Goal: Information Seeking & Learning: Learn about a topic

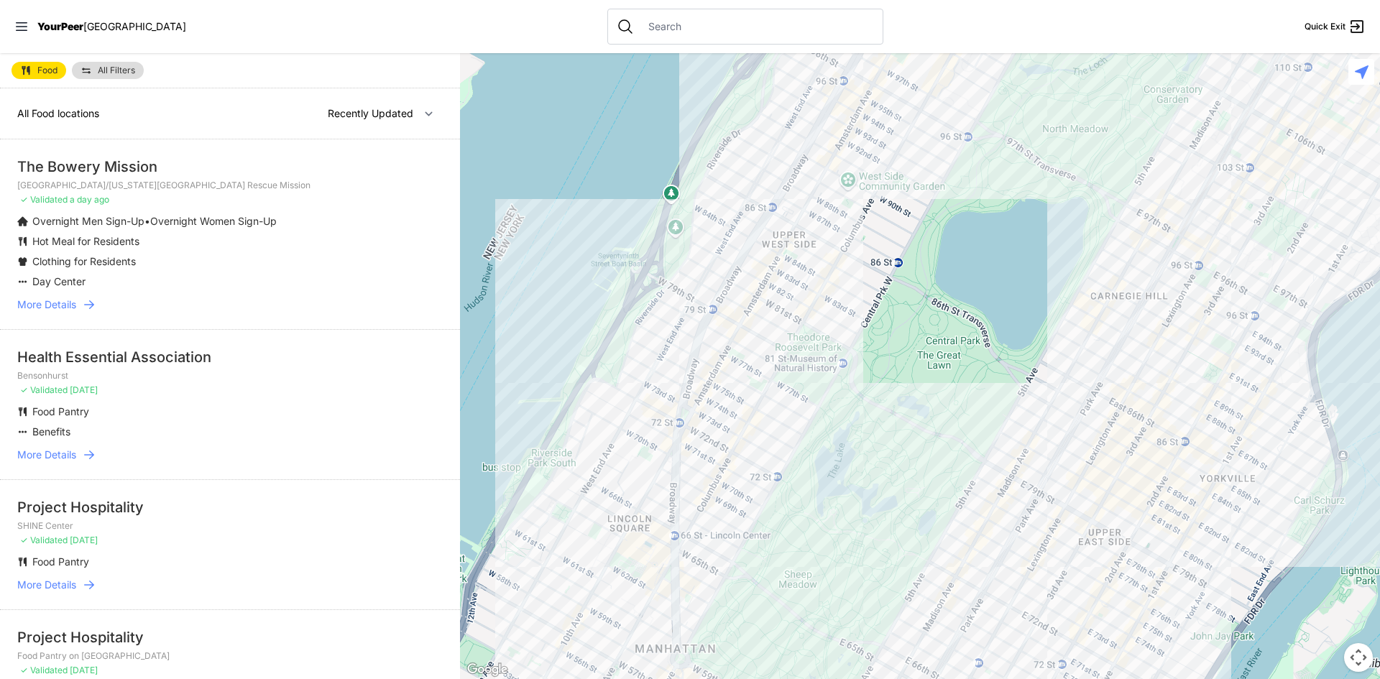
scroll to position [72, 0]
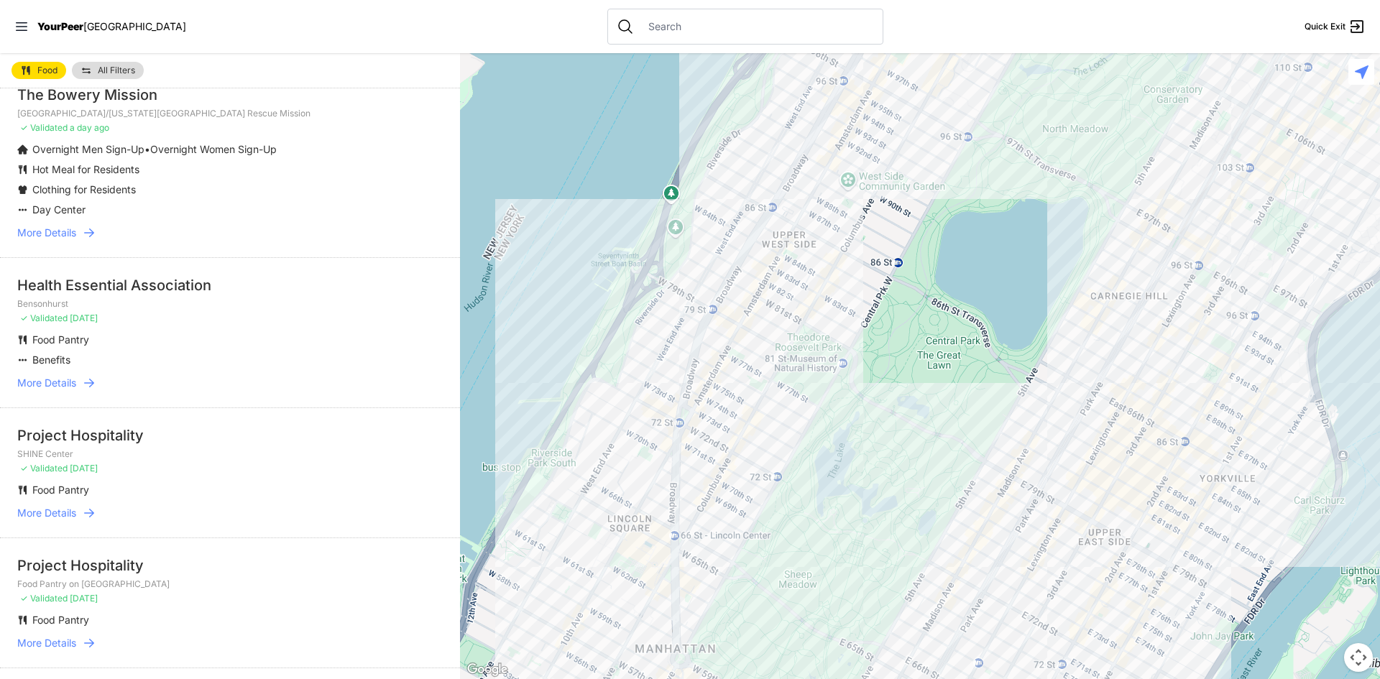
click at [63, 231] on span "More Details" at bounding box center [46, 233] width 59 height 14
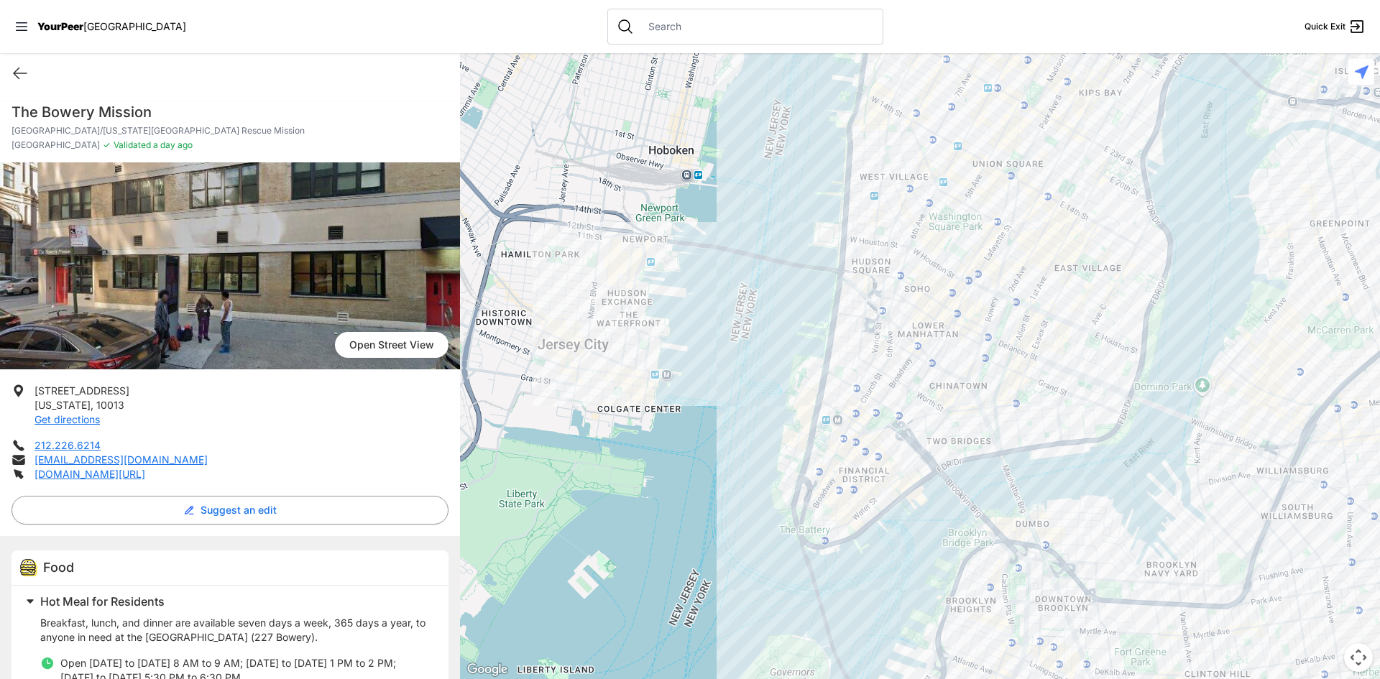
select select "recentlyUpdated"
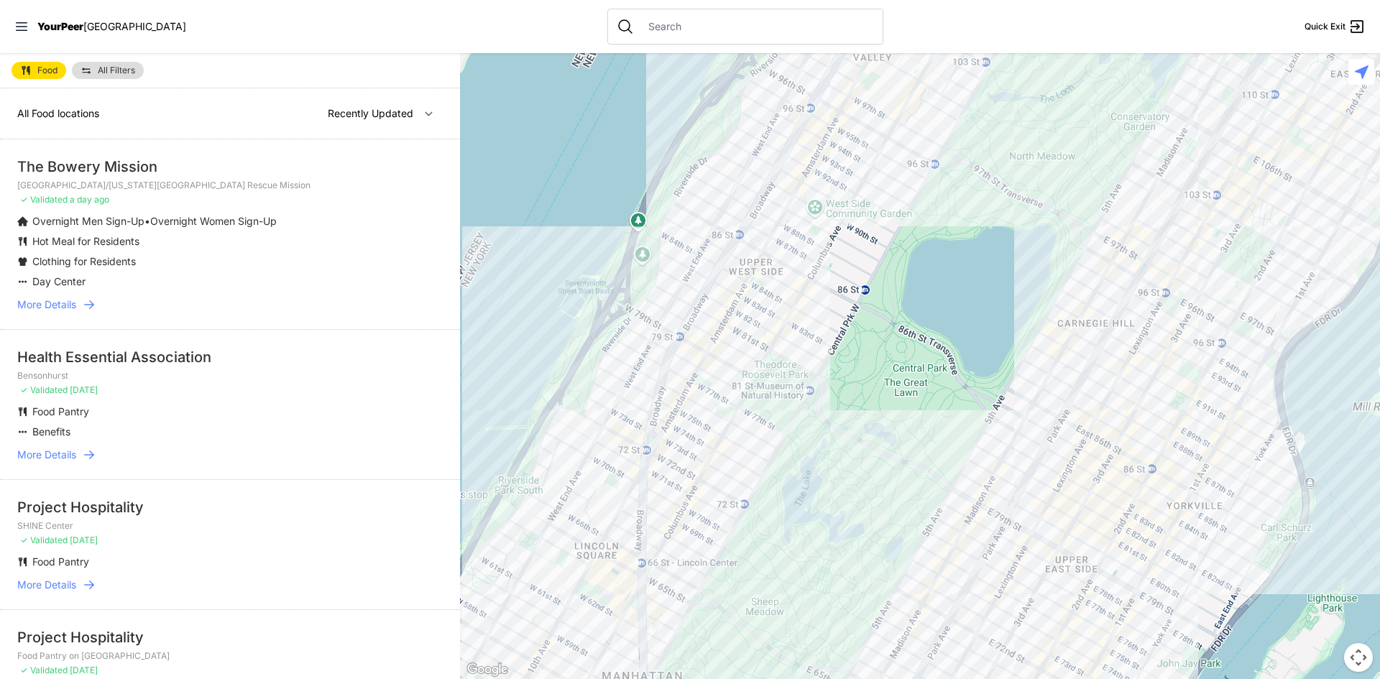
click at [57, 450] on span "More Details" at bounding box center [46, 455] width 59 height 14
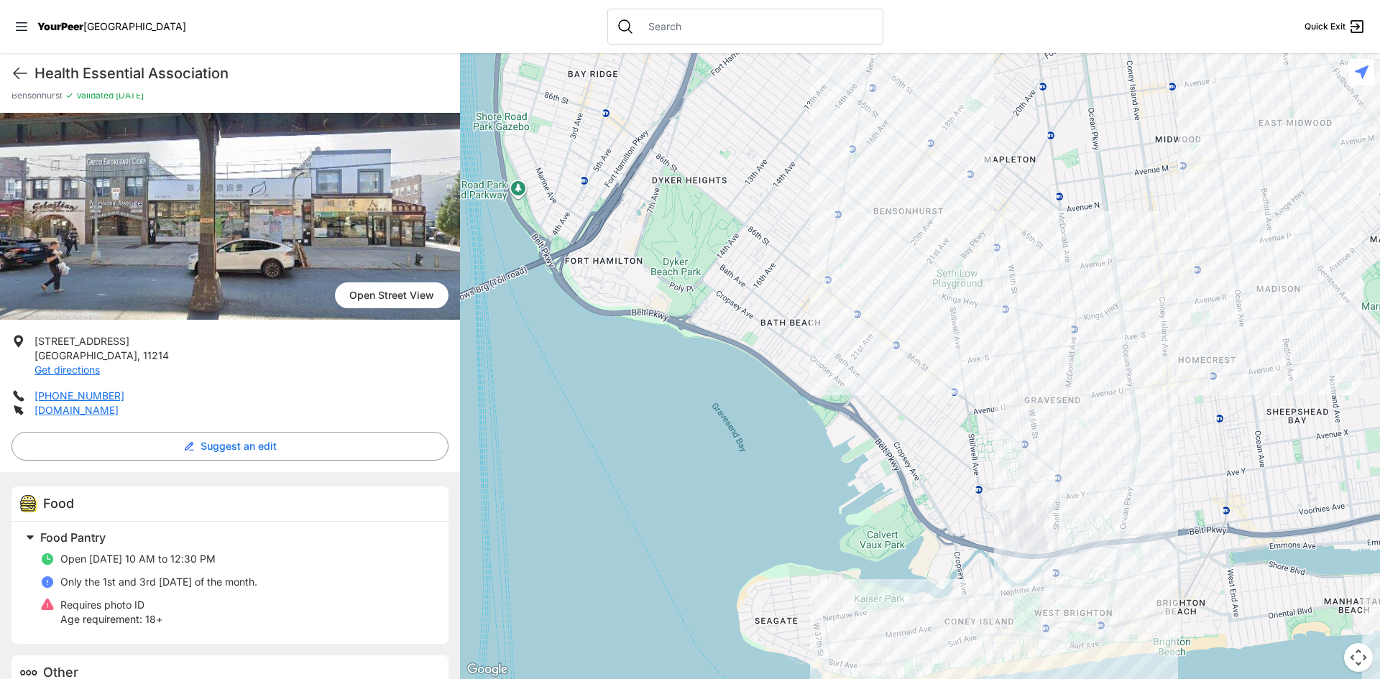
scroll to position [111, 0]
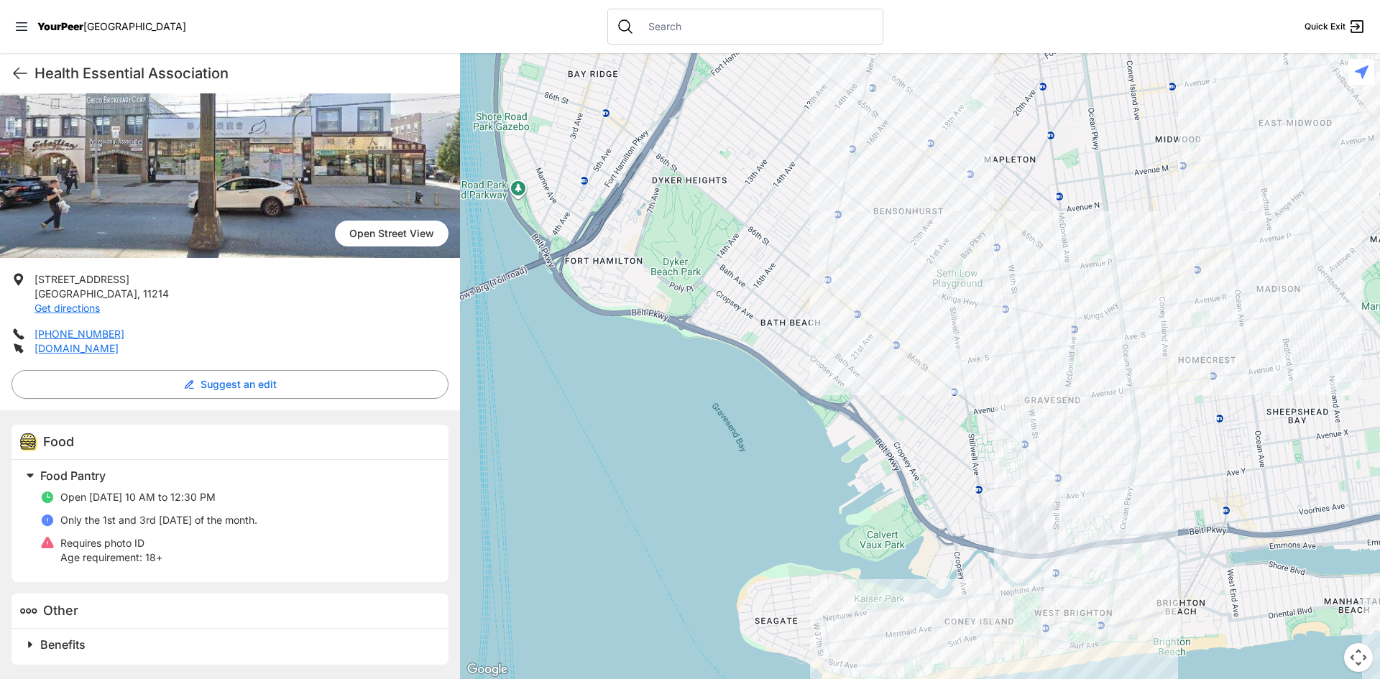
click at [42, 647] on span "Benefits" at bounding box center [62, 644] width 45 height 14
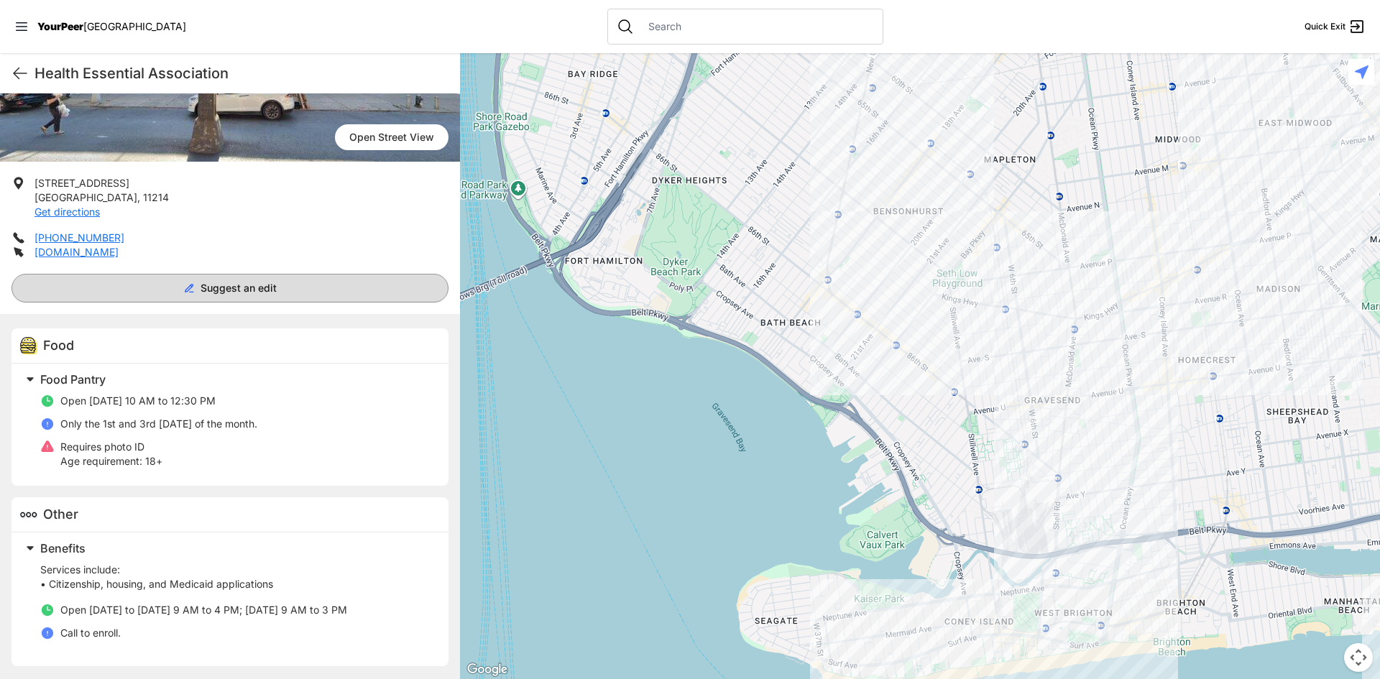
scroll to position [209, 0]
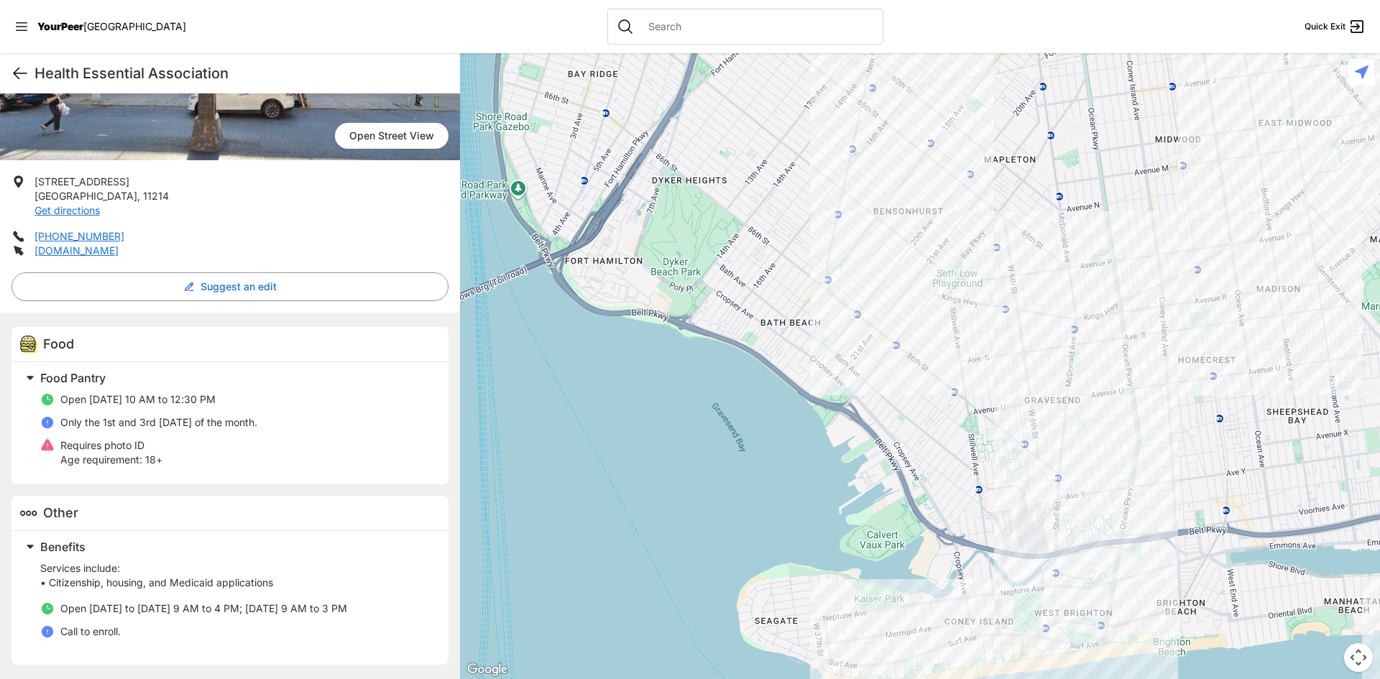
click at [22, 68] on icon at bounding box center [19, 73] width 17 height 17
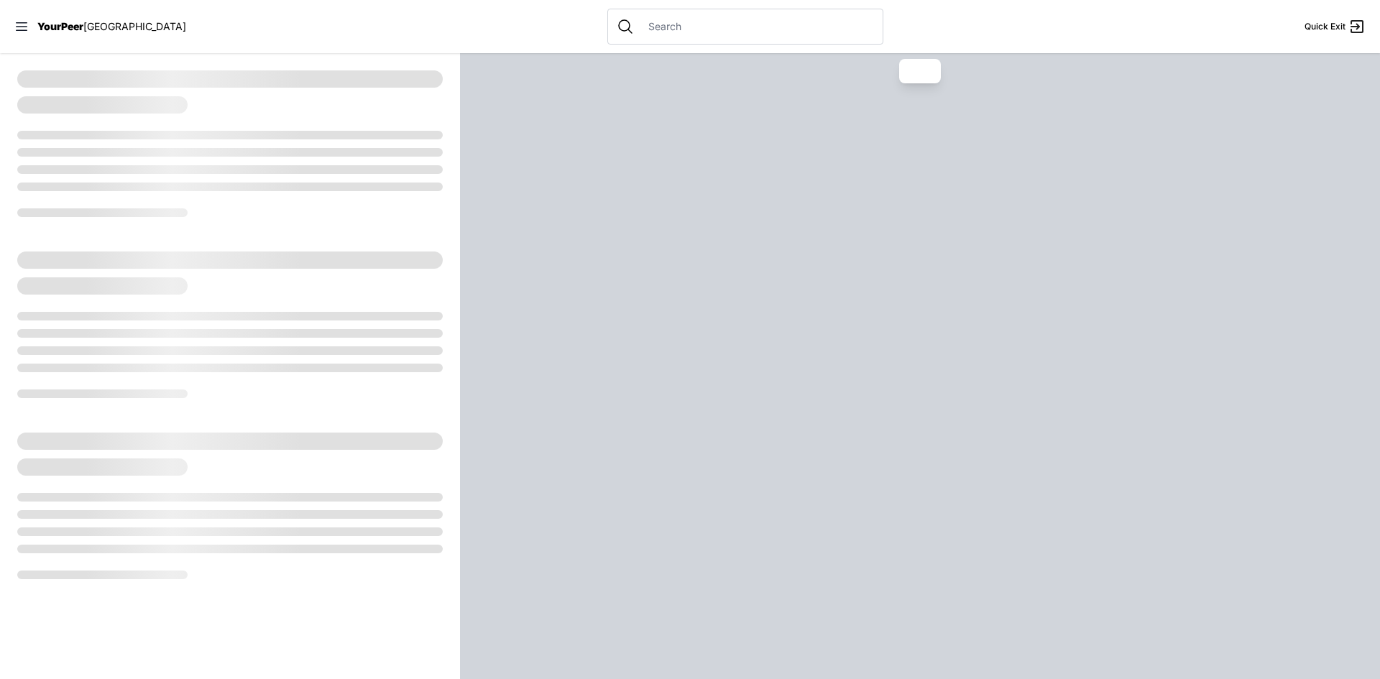
select select "recentlyUpdated"
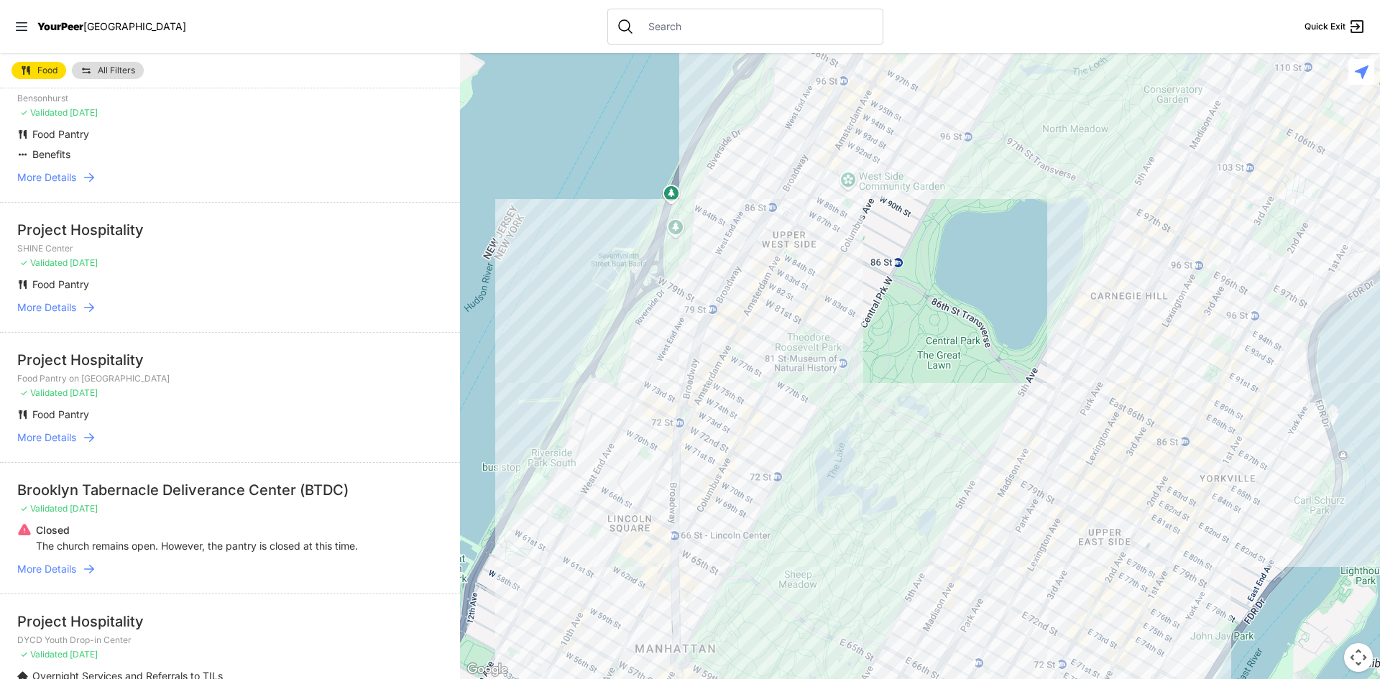
scroll to position [287, 0]
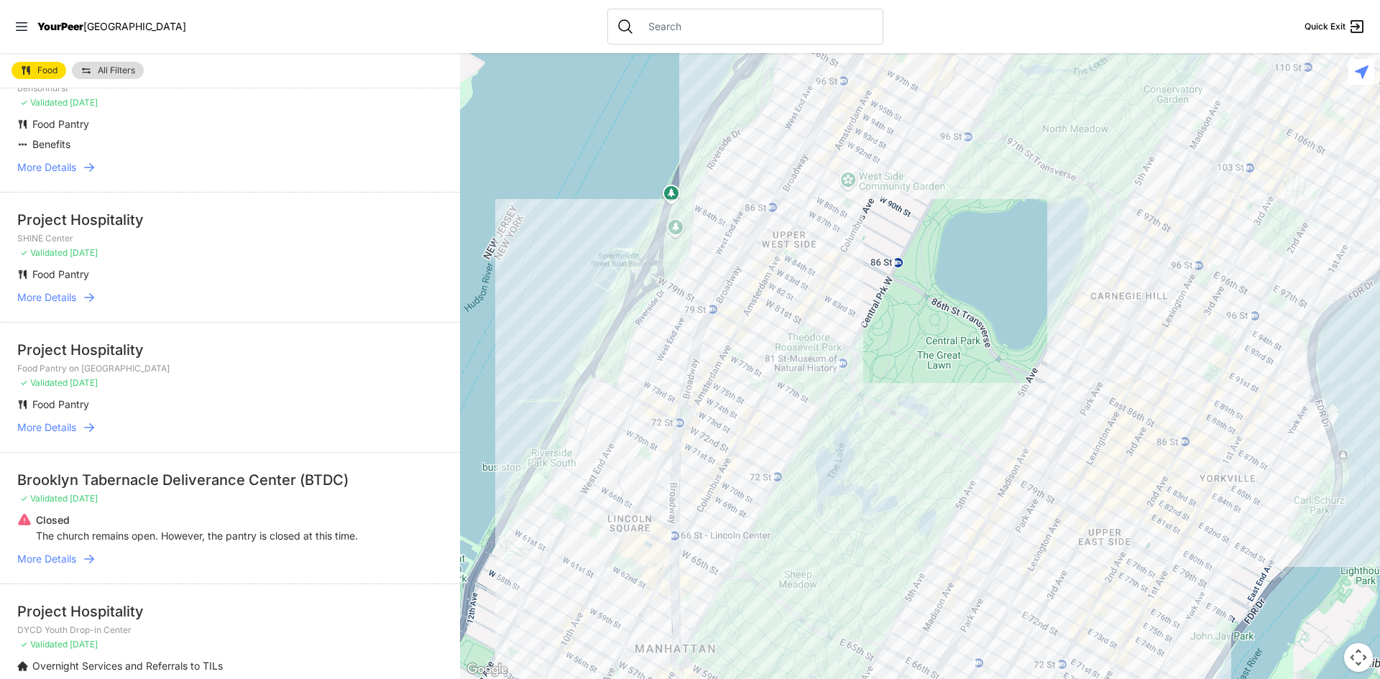
click at [45, 295] on span "More Details" at bounding box center [46, 297] width 59 height 14
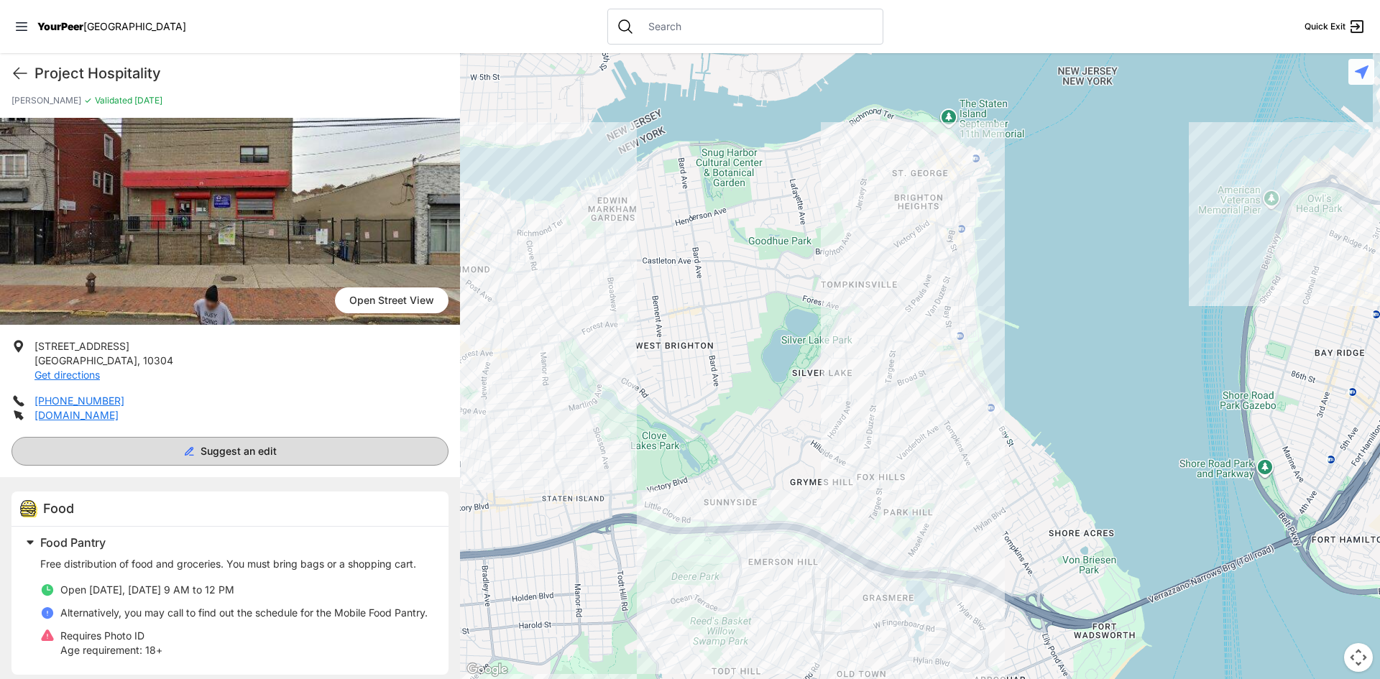
scroll to position [69, 0]
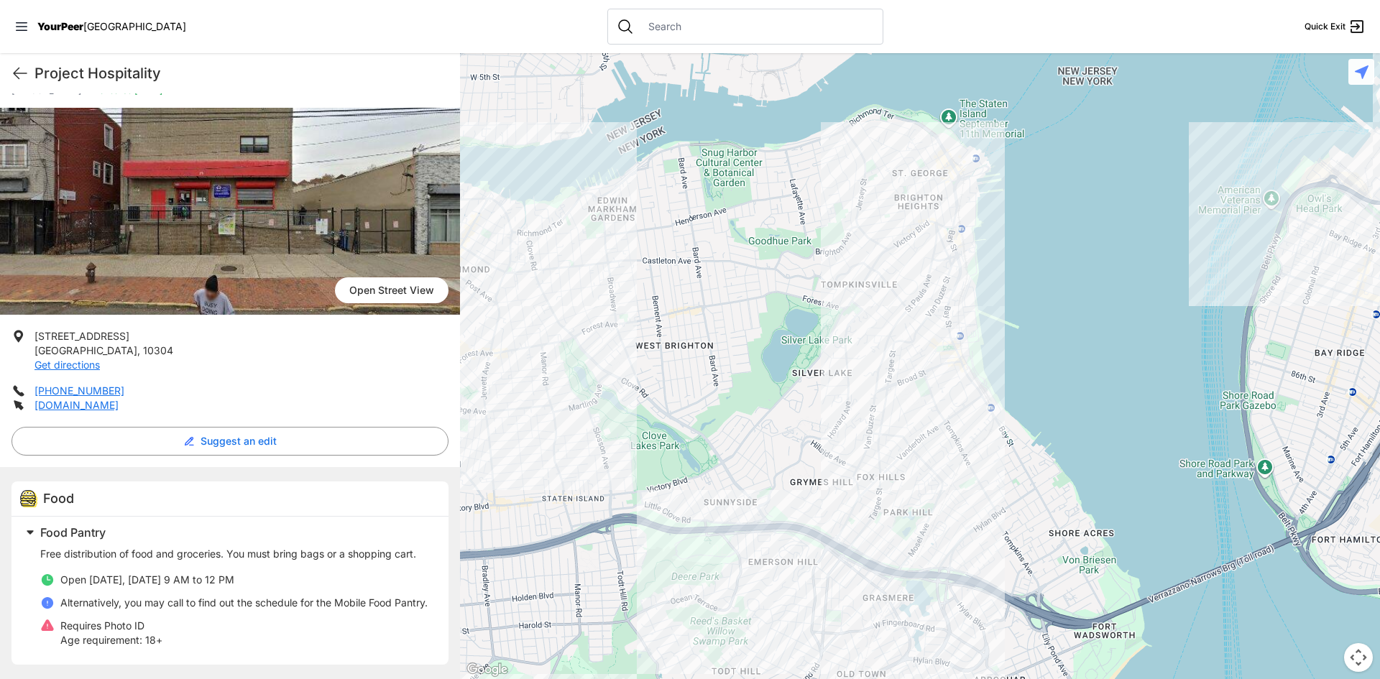
select select "recentlyUpdated"
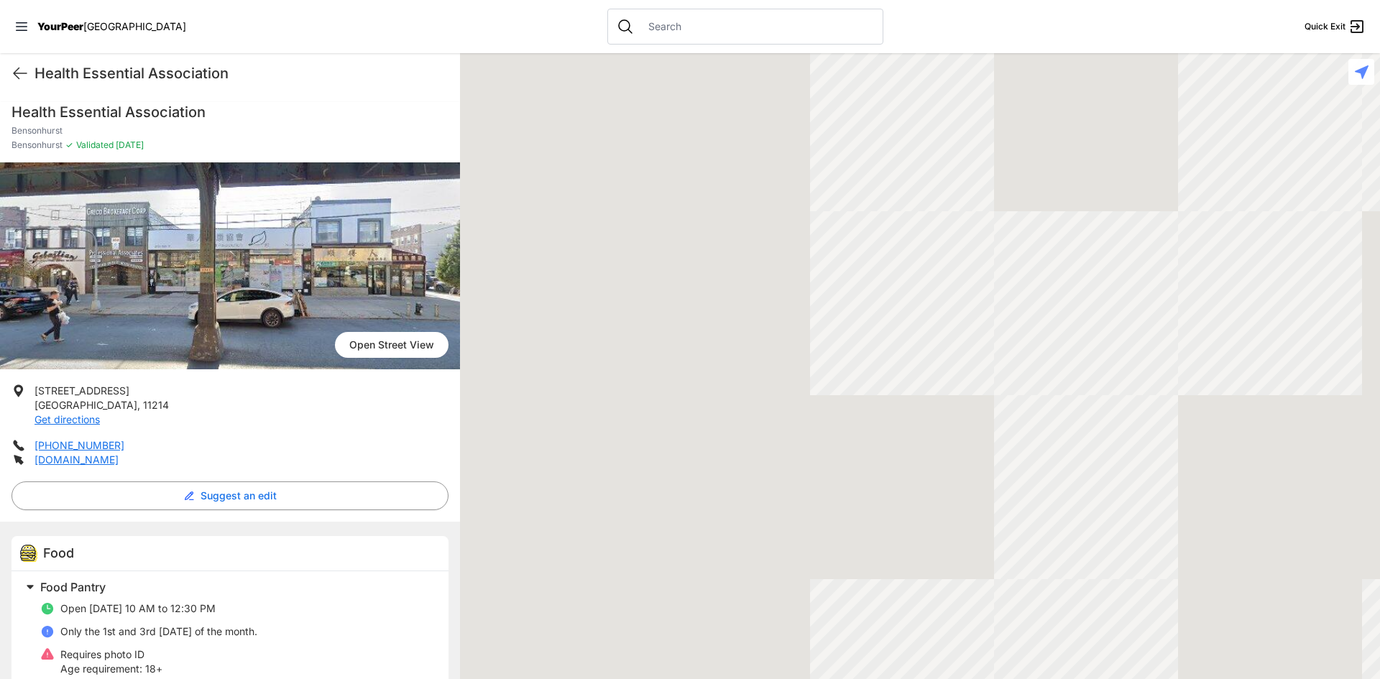
scroll to position [111, 0]
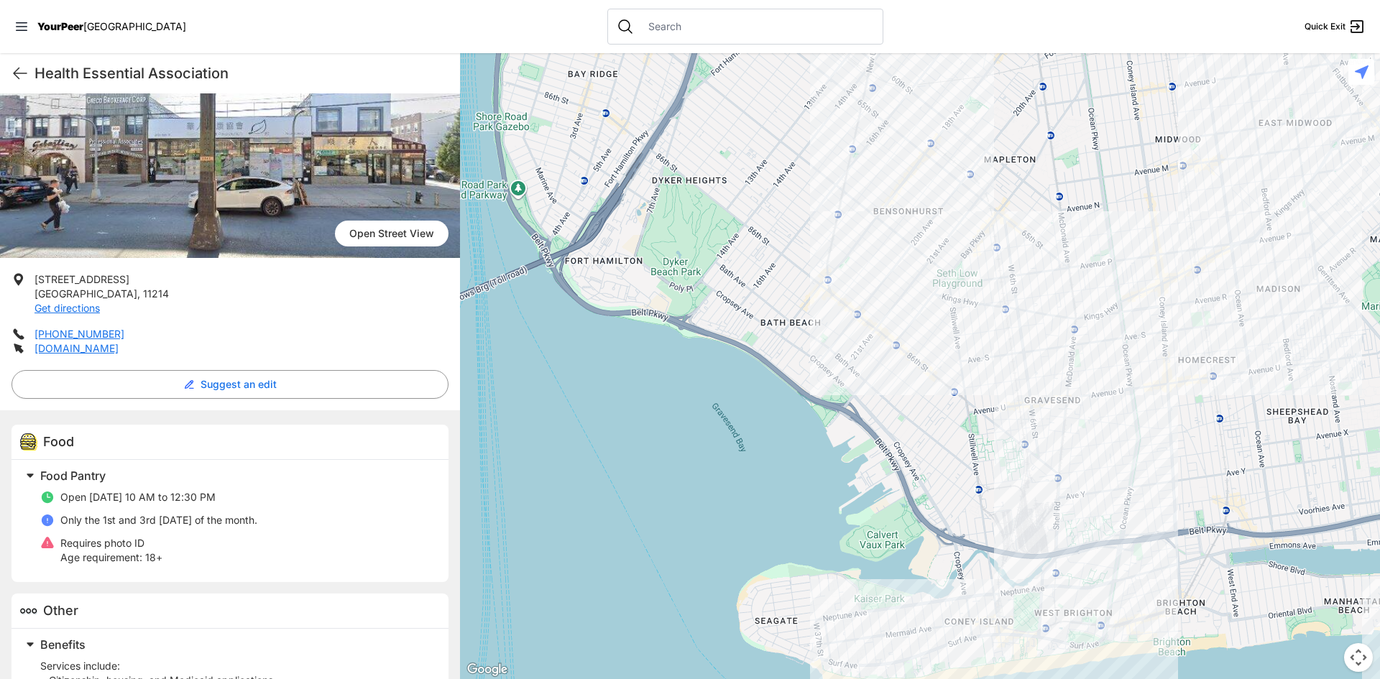
select select "recentlyUpdated"
